Goal: Task Accomplishment & Management: Complete application form

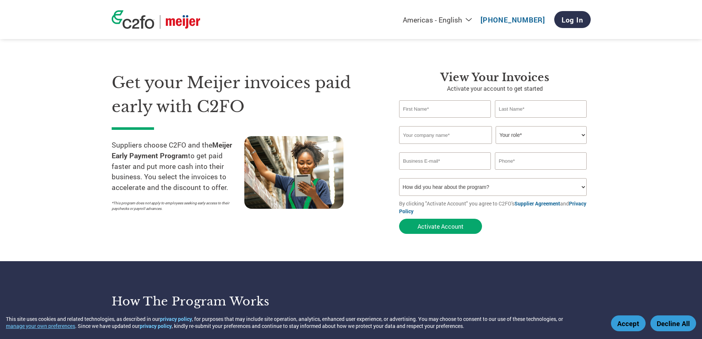
click at [446, 112] on input "text" at bounding box center [445, 108] width 92 height 17
drag, startPoint x: 429, startPoint y: 108, endPoint x: 362, endPoint y: 106, distance: 67.1
click at [362, 106] on div "Get your Meijer invoices paid early with C2FO Suppliers choose C2FO and the Mei…" at bounding box center [351, 139] width 479 height 196
type input "[PERSON_NAME]"
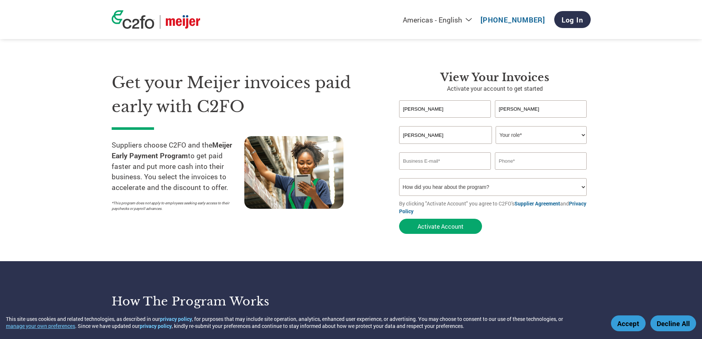
type input "[PERSON_NAME]"
select select "OFFICE_MANAGER"
type input "[EMAIL_ADDRESS][DOMAIN_NAME]"
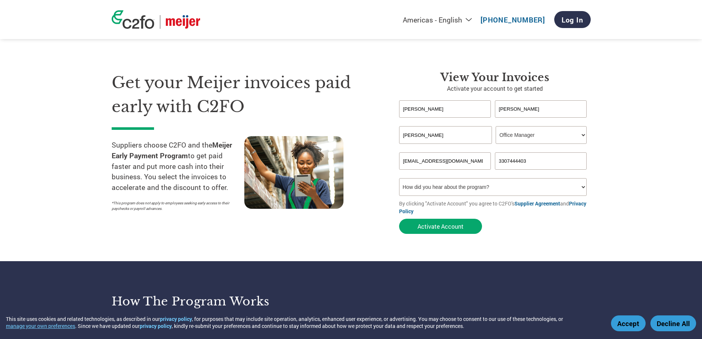
type input "3307444403"
click at [452, 230] on button "Activate Account" at bounding box center [440, 226] width 83 height 15
click at [405, 159] on input "[EMAIL_ADDRESS][DOMAIN_NAME]" at bounding box center [445, 160] width 92 height 17
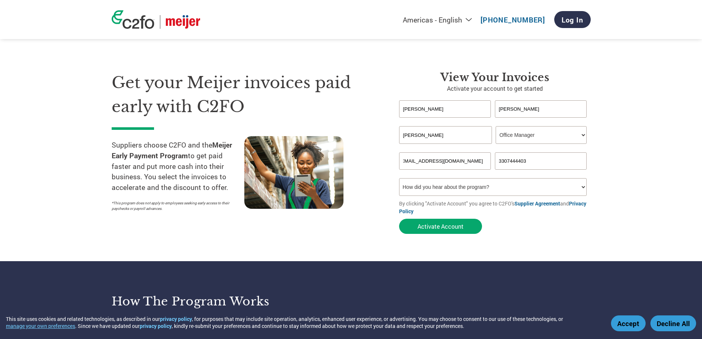
type input "[EMAIL_ADDRESS][DOMAIN_NAME]"
click at [405, 180] on select "How did you hear about the program? Received a letter Email Social Media Online…" at bounding box center [493, 187] width 188 height 18
select select "Email"
click at [399, 178] on select "How did you hear about the program? Received a letter Email Social Media Online…" at bounding box center [493, 187] width 188 height 18
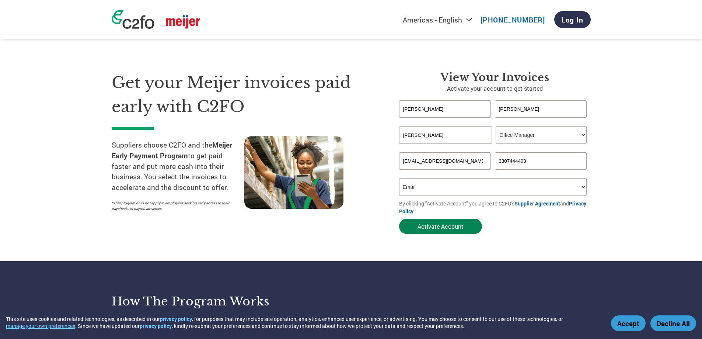
click at [445, 230] on button "Activate Account" at bounding box center [440, 226] width 83 height 15
click at [401, 180] on select "How did you hear about the program? Received a letter Email Social Media Online…" at bounding box center [493, 187] width 188 height 18
click at [417, 161] on input "[EMAIL_ADDRESS][DOMAIN_NAME]" at bounding box center [445, 160] width 92 height 17
drag, startPoint x: 404, startPoint y: 159, endPoint x: 529, endPoint y: 166, distance: 125.9
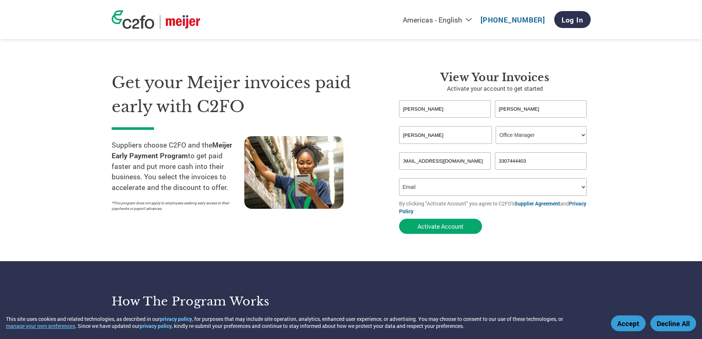
click at [529, 166] on div "[EMAIL_ADDRESS][DOMAIN_NAME] 3307444403" at bounding box center [495, 160] width 192 height 17
type input "[EMAIL_ADDRESS][DOMAIN_NAME]"
click at [399, 219] on button "Activate Account" at bounding box center [440, 226] width 83 height 15
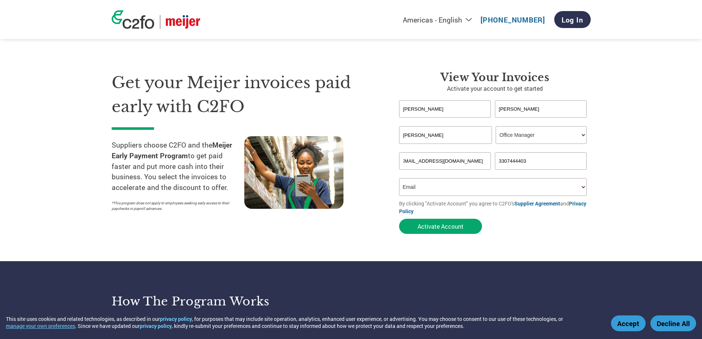
scroll to position [0, 0]
click at [430, 188] on select "How did you hear about the program? Received a letter Email Social Media Online…" at bounding box center [493, 187] width 188 height 18
click at [426, 164] on input "[EMAIL_ADDRESS][DOMAIN_NAME]" at bounding box center [445, 160] width 92 height 17
click at [435, 225] on button "Activate Account" at bounding box center [440, 226] width 83 height 15
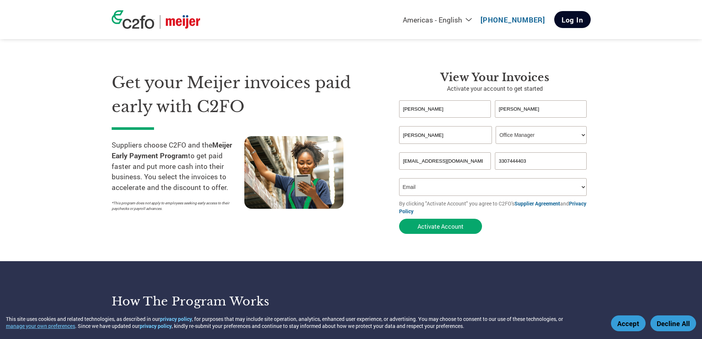
click at [564, 18] on link "Log In" at bounding box center [572, 19] width 36 height 17
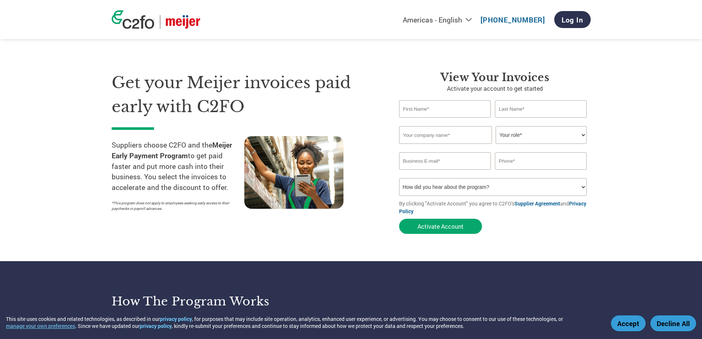
click at [443, 107] on input "text" at bounding box center [445, 108] width 92 height 17
type input "n"
type input "[PERSON_NAME]"
type input "[PERSON_NAME] INC"
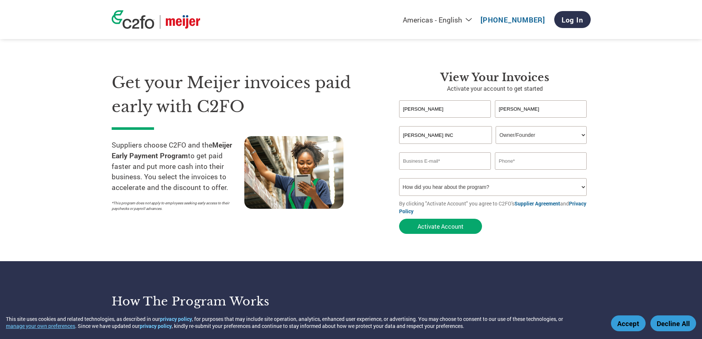
select select "OFFICE_MANAGER"
type input "[EMAIL_ADDRESS][DOMAIN_NAME]"
type input "3307444403"
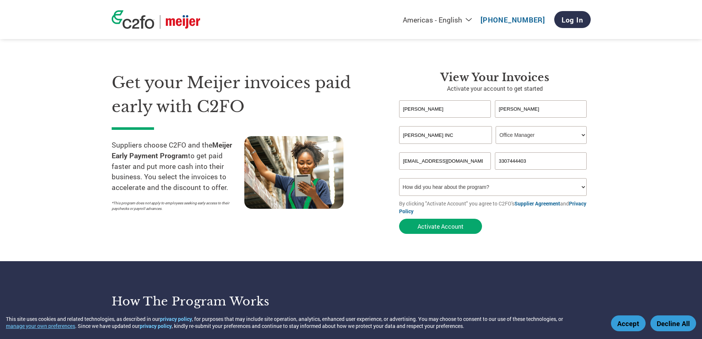
click at [583, 186] on select "How did you hear about the program? Received a letter Email Social Media Online…" at bounding box center [493, 187] width 188 height 18
select select "Email"
click at [399, 178] on select "How did you hear about the program? Received a letter Email Social Media Online…" at bounding box center [493, 187] width 188 height 18
click at [440, 227] on button "Activate Account" at bounding box center [440, 226] width 83 height 15
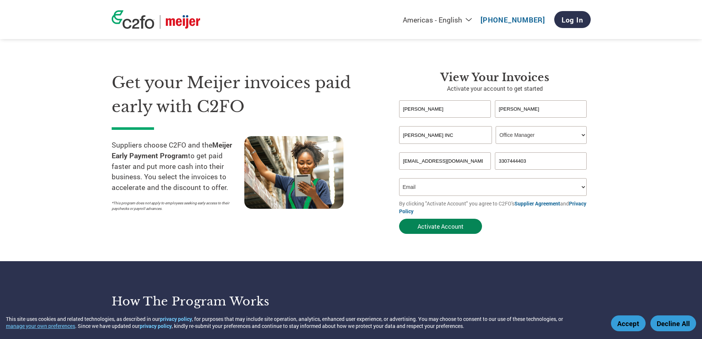
click at [440, 227] on button "Activate Account" at bounding box center [440, 226] width 83 height 15
click at [404, 177] on div "Inavlid Email Address Inavlid Phone Number" at bounding box center [495, 174] width 192 height 8
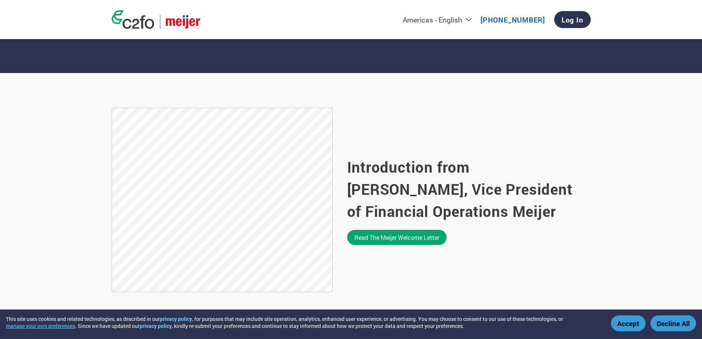
scroll to position [405, 0]
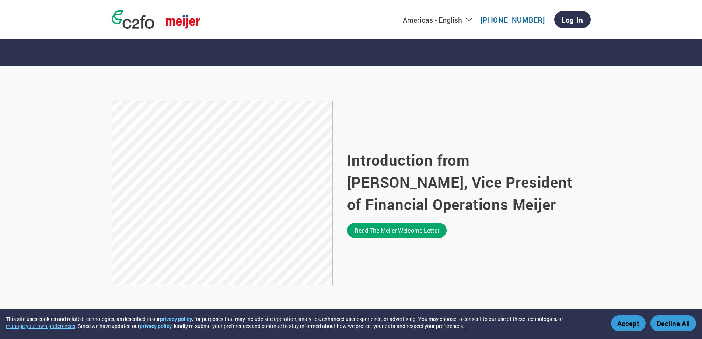
click at [610, 326] on div "This site uses cookies and related technologies, as described in our privacy po…" at bounding box center [351, 324] width 690 height 18
click at [631, 325] on button "Accept" at bounding box center [628, 323] width 35 height 16
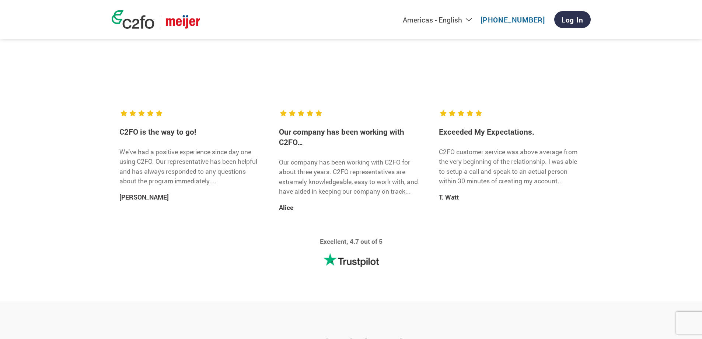
scroll to position [922, 0]
